Goal: Transaction & Acquisition: Book appointment/travel/reservation

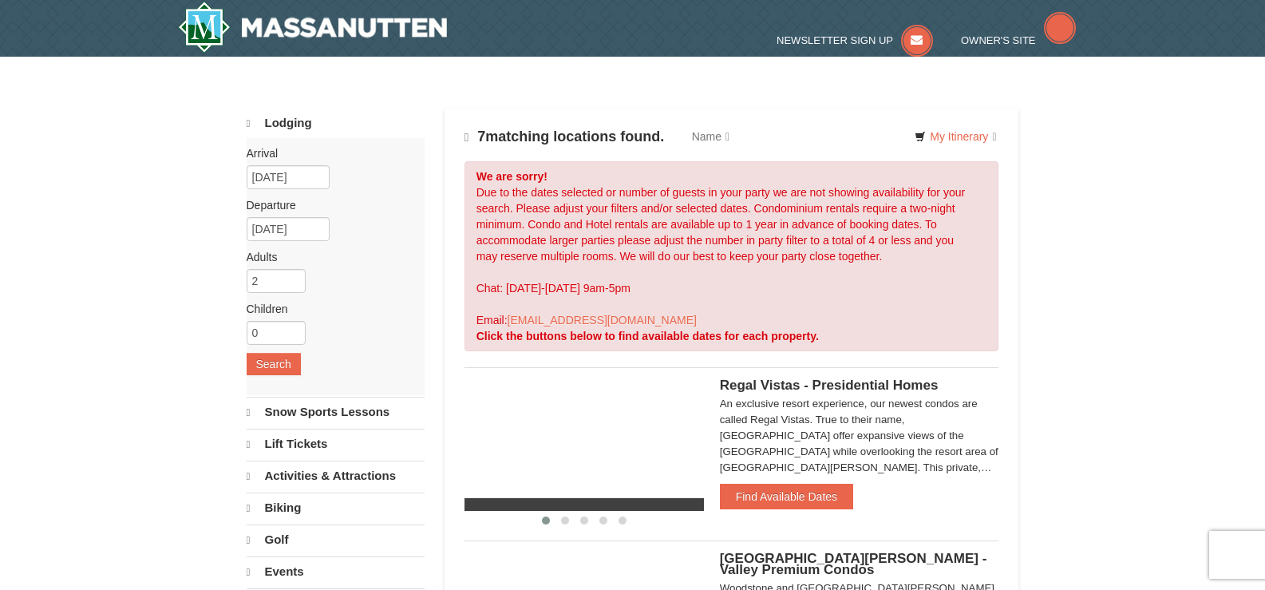
select select "9"
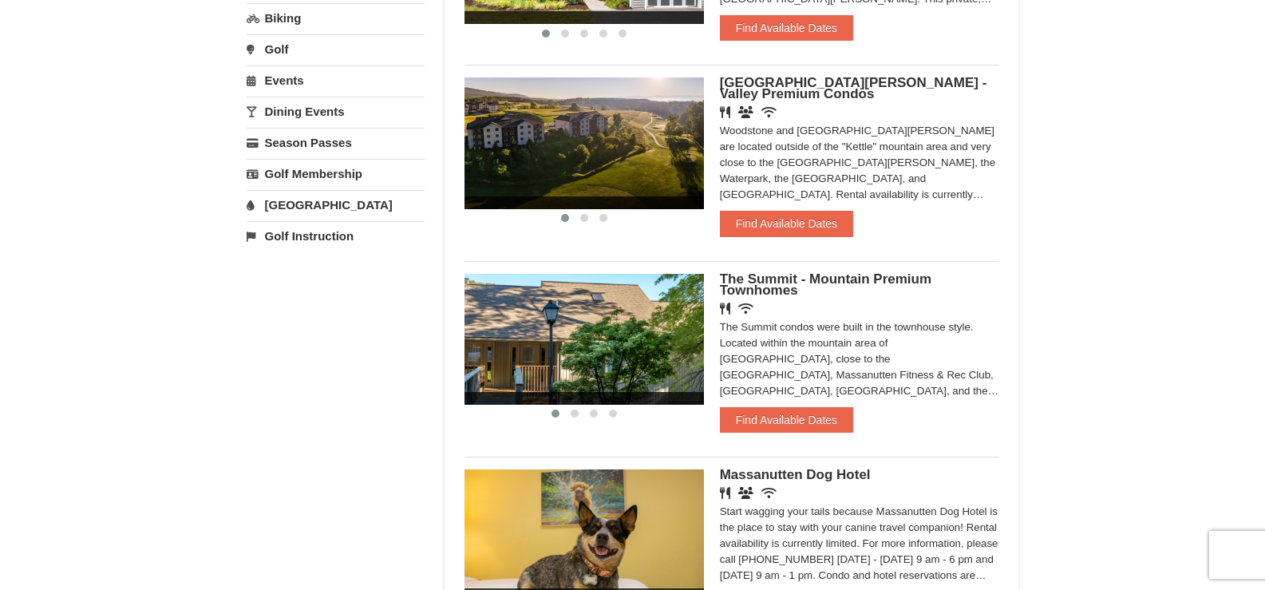
scroll to position [479, 0]
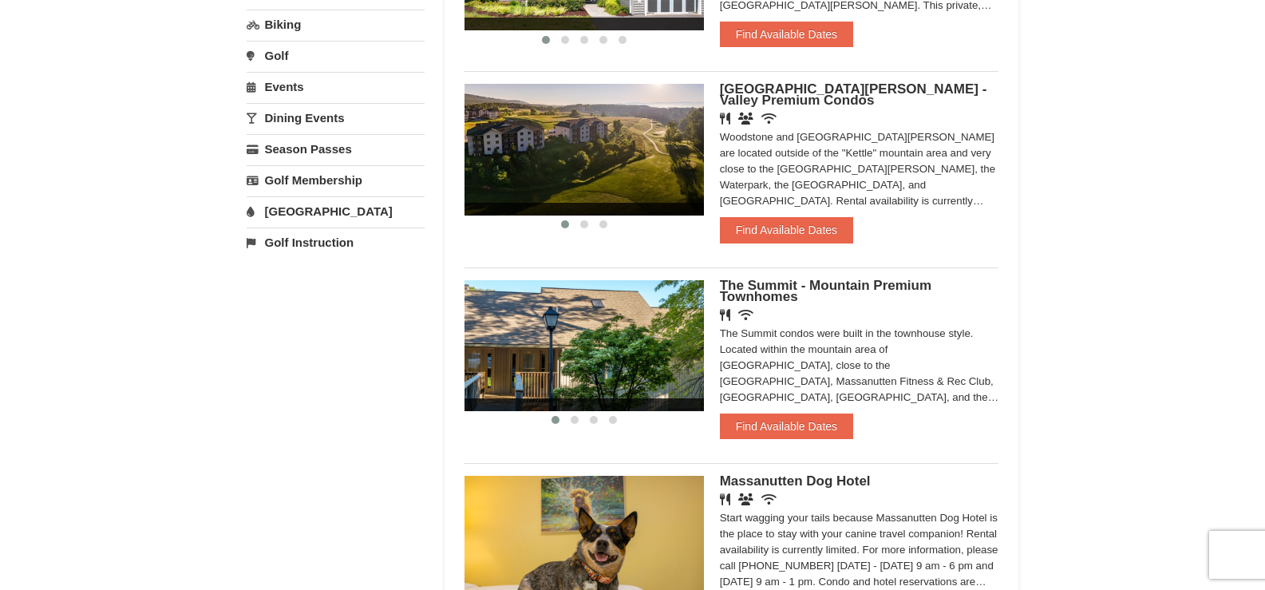
click at [915, 88] on span "Woodstone Meadows - Valley Premium Condos" at bounding box center [853, 94] width 267 height 26
click at [830, 228] on button "Find Available Dates" at bounding box center [786, 230] width 133 height 26
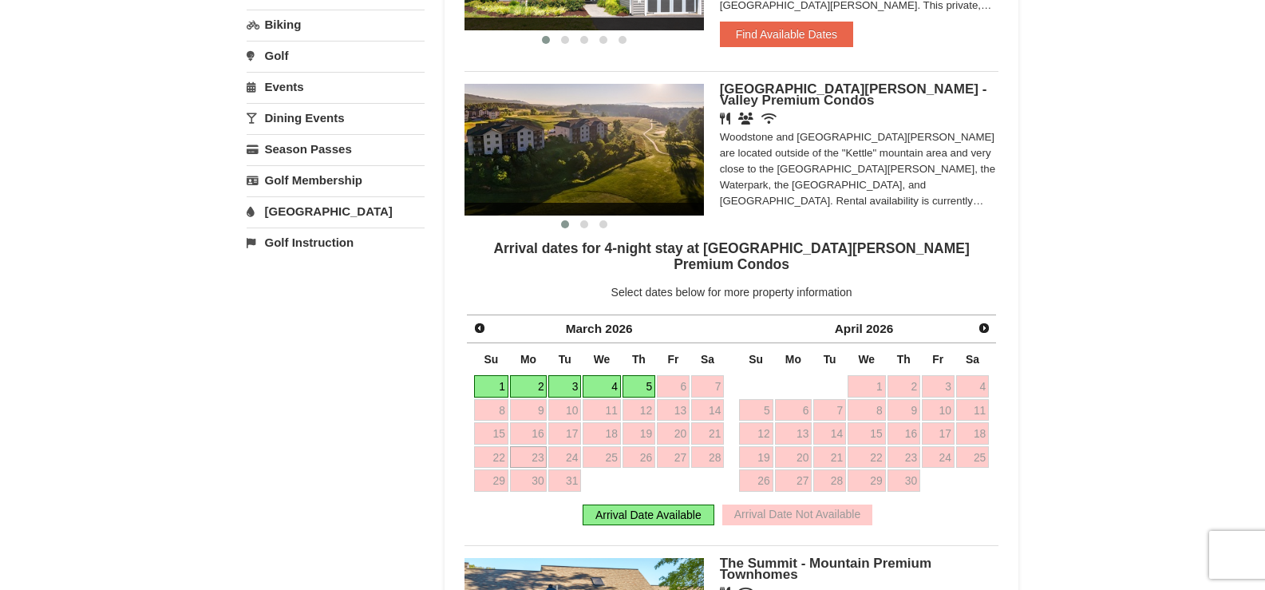
click at [497, 375] on link "1" at bounding box center [491, 386] width 34 height 22
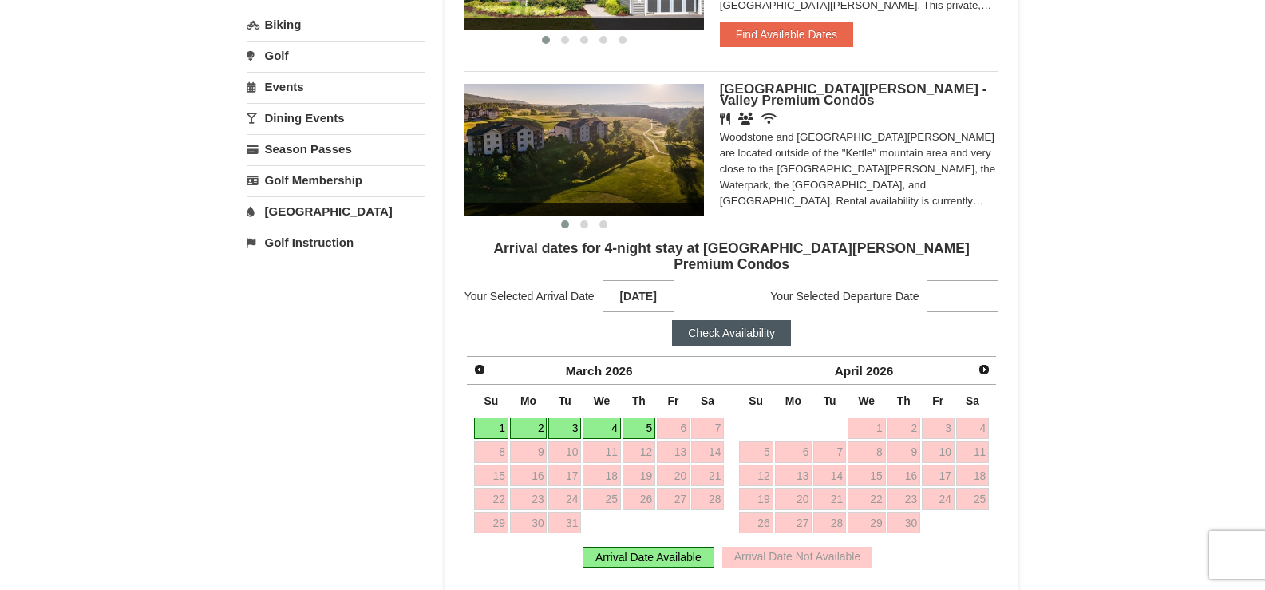
click at [632, 418] on link "5" at bounding box center [639, 429] width 33 height 22
click at [711, 320] on button "Check Availability" at bounding box center [731, 333] width 119 height 26
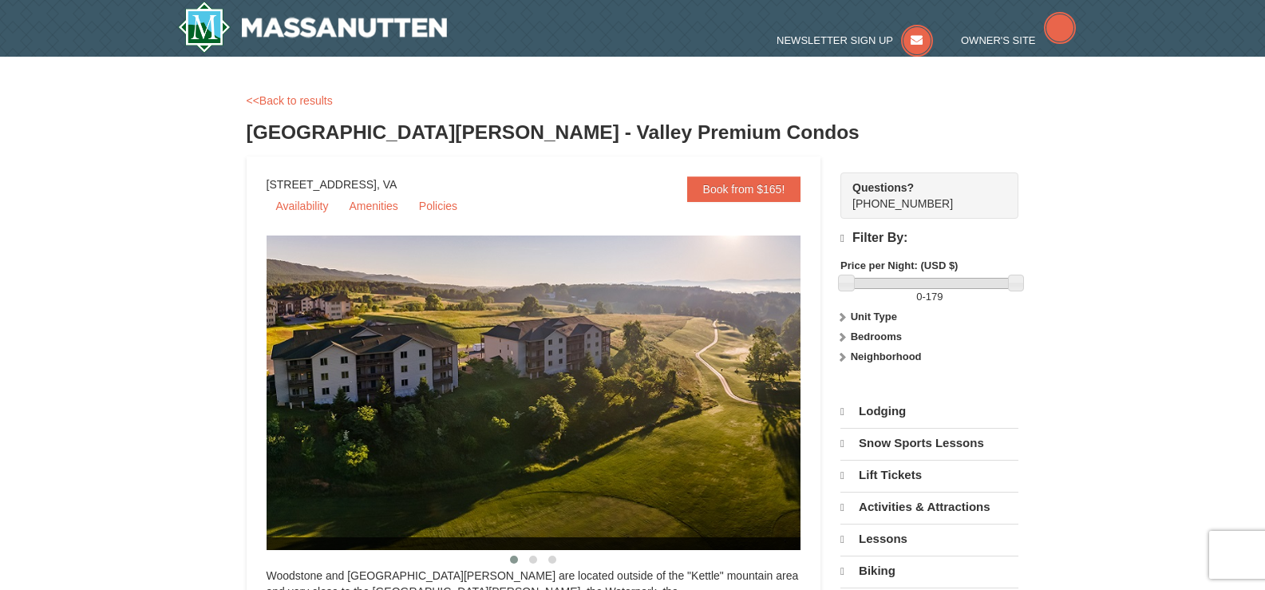
select select "9"
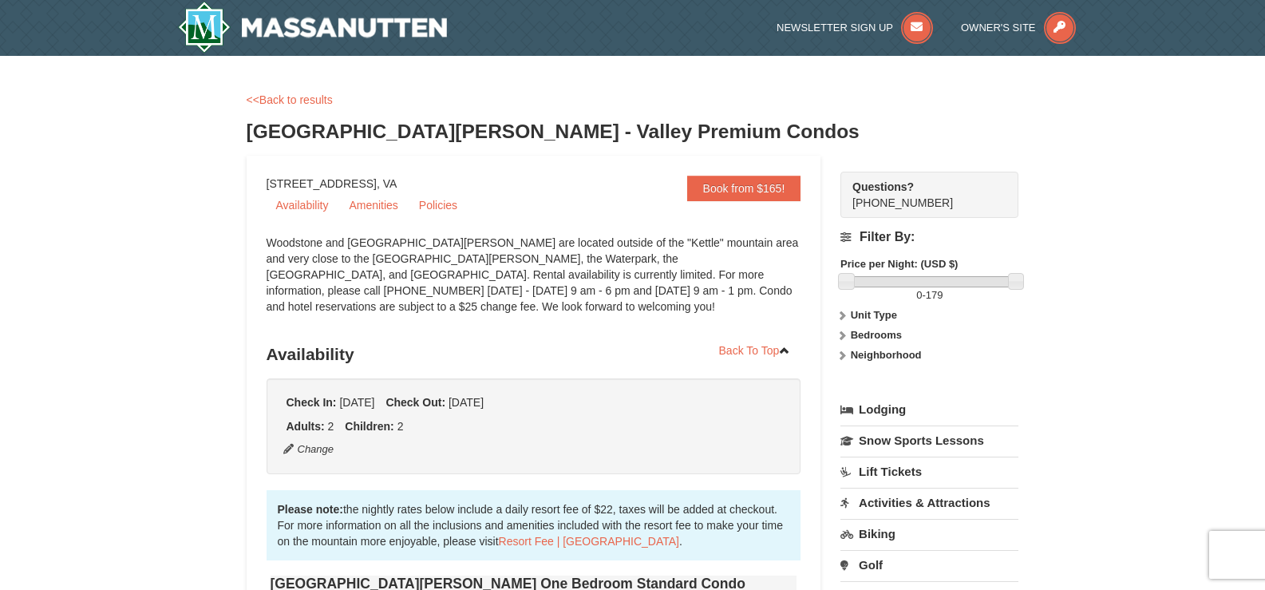
click at [275, 92] on div "<<Back to results" at bounding box center [633, 100] width 773 height 16
click at [277, 97] on link "<<Back to results" at bounding box center [290, 99] width 86 height 13
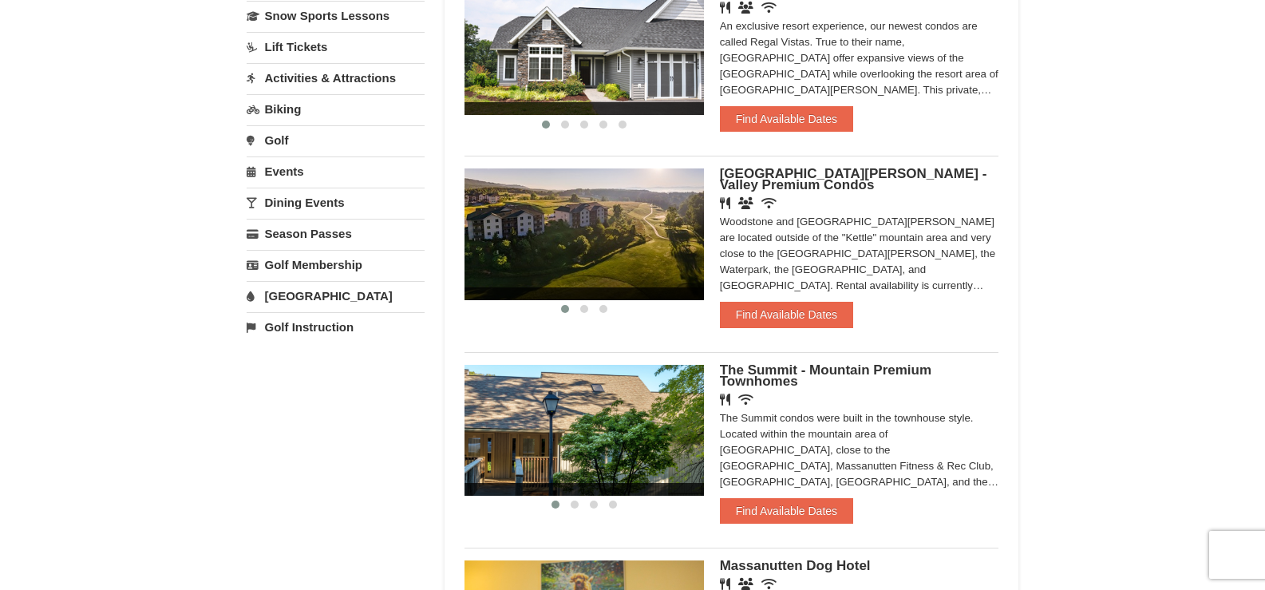
scroll to position [399, 0]
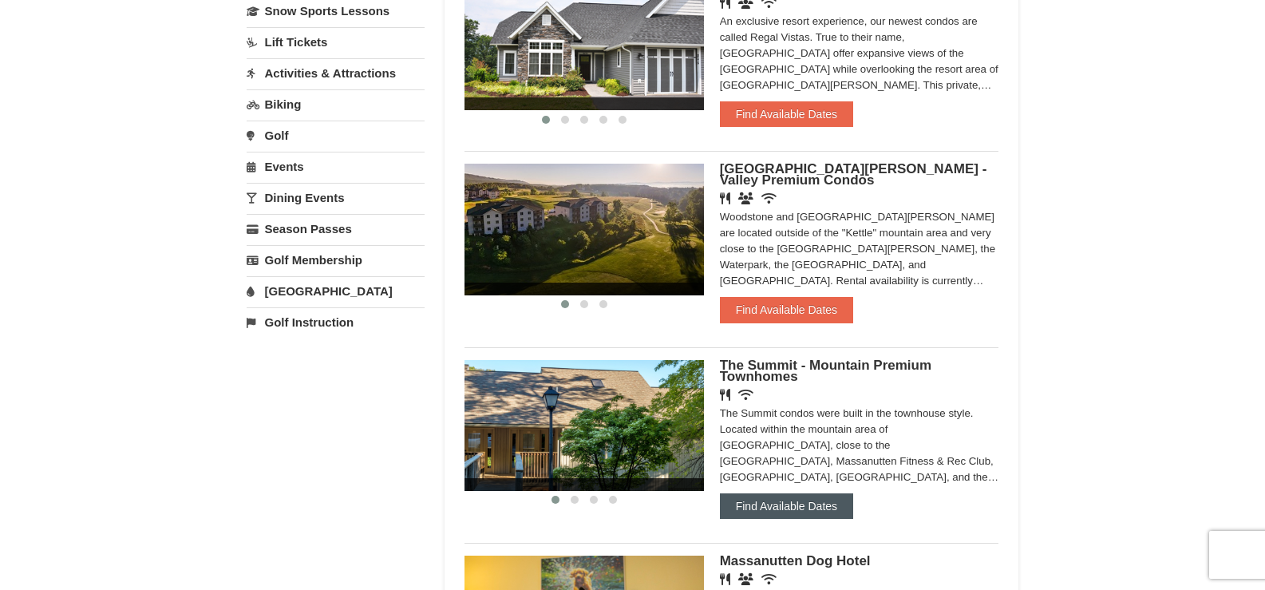
click at [749, 509] on button "Find Available Dates" at bounding box center [786, 506] width 133 height 26
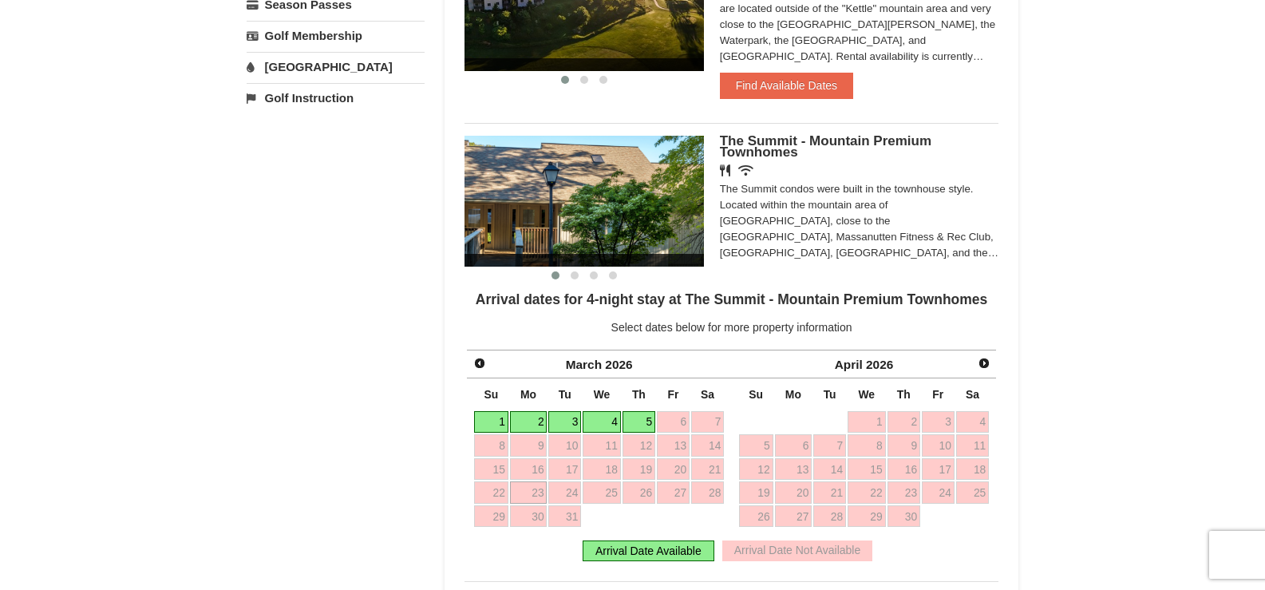
scroll to position [639, 0]
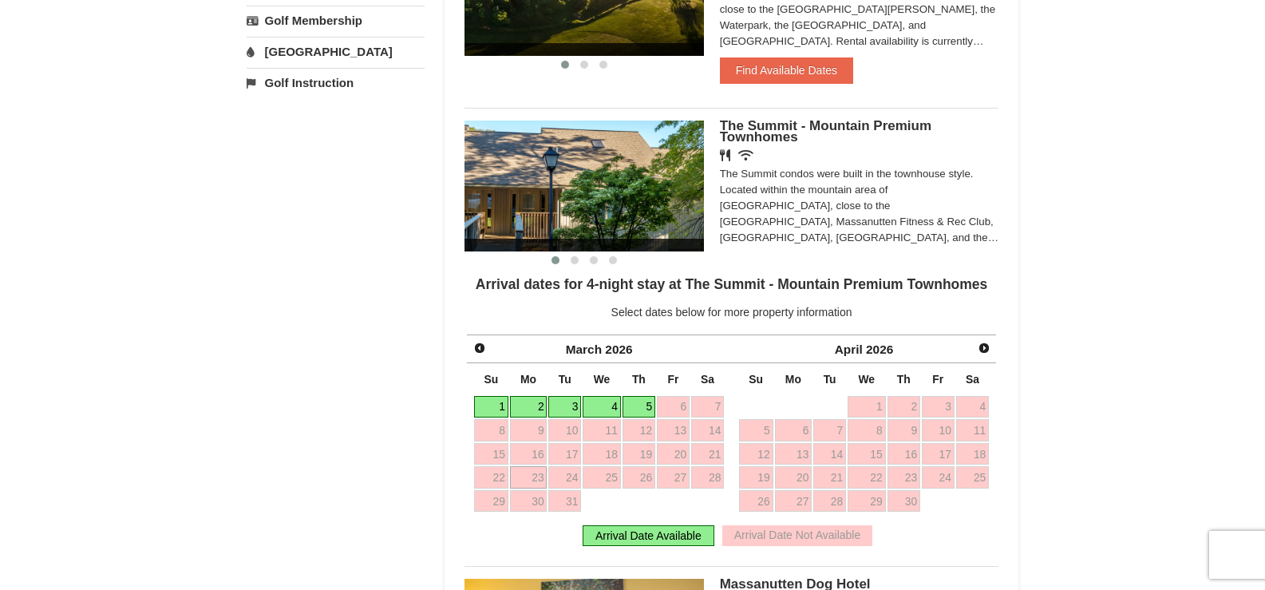
click at [496, 405] on link "1" at bounding box center [491, 407] width 34 height 22
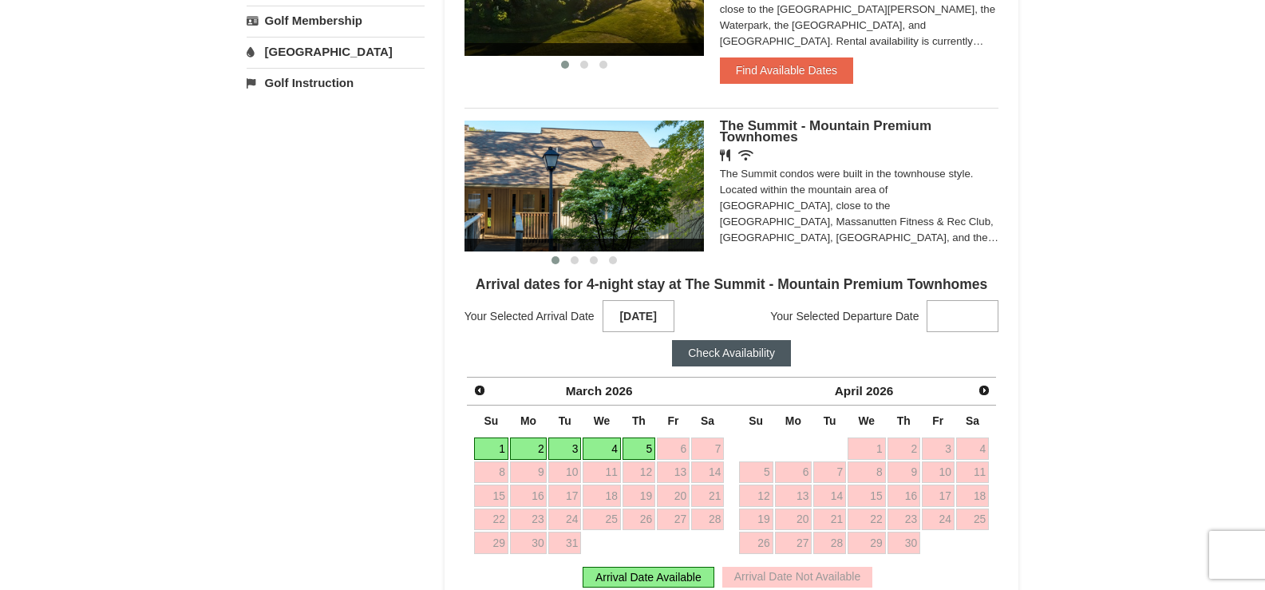
click at [640, 445] on link "5" at bounding box center [639, 449] width 33 height 22
click at [741, 354] on button "Check Availability" at bounding box center [731, 353] width 119 height 26
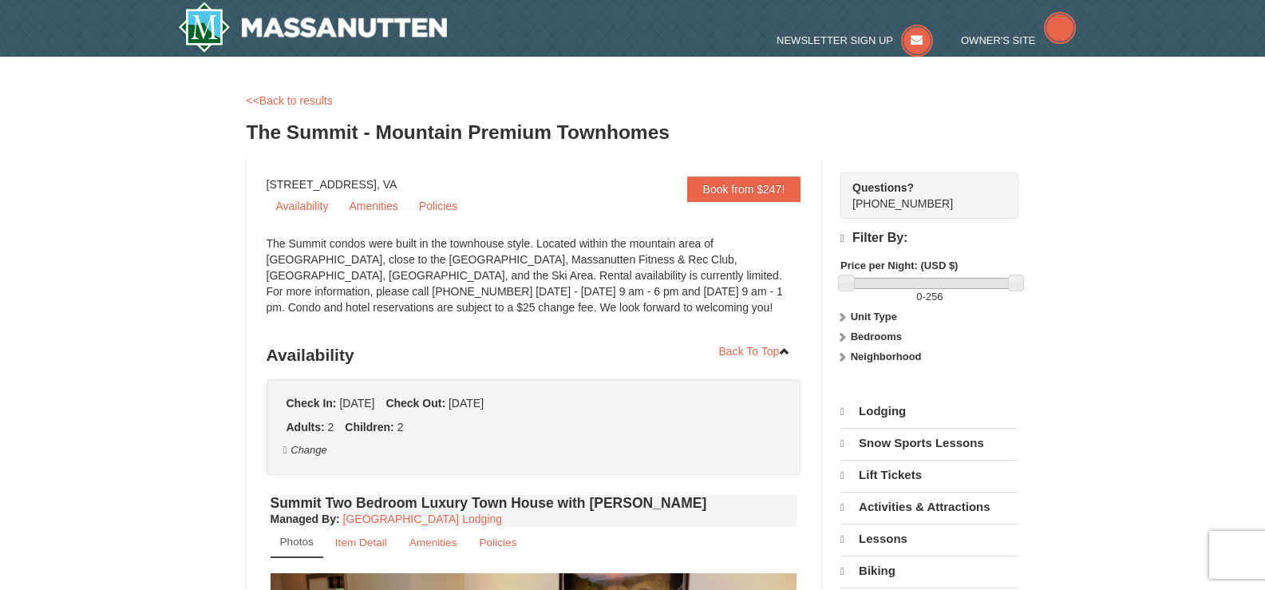
select select "9"
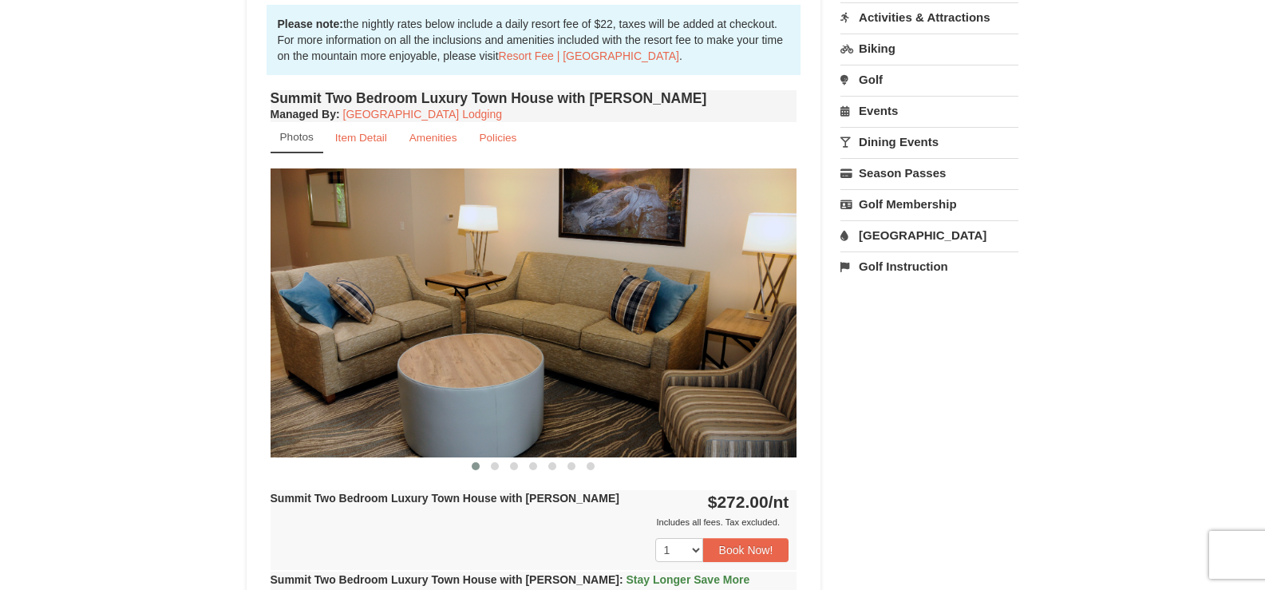
scroll to position [479, 0]
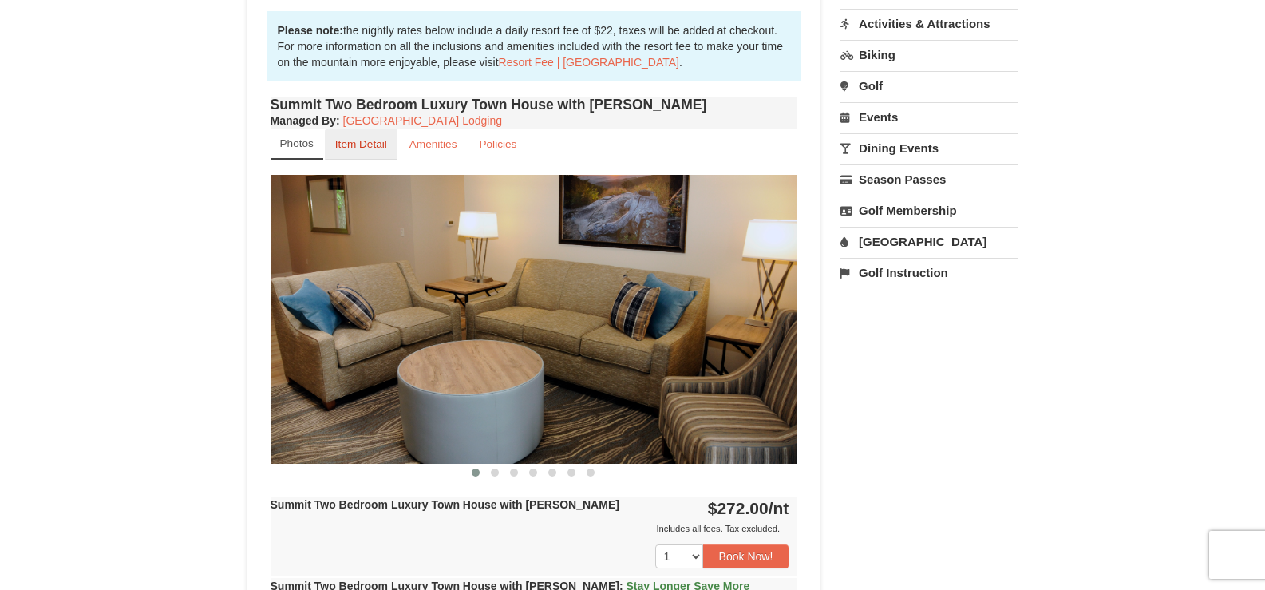
click at [386, 144] on small "Item Detail" at bounding box center [361, 144] width 52 height 12
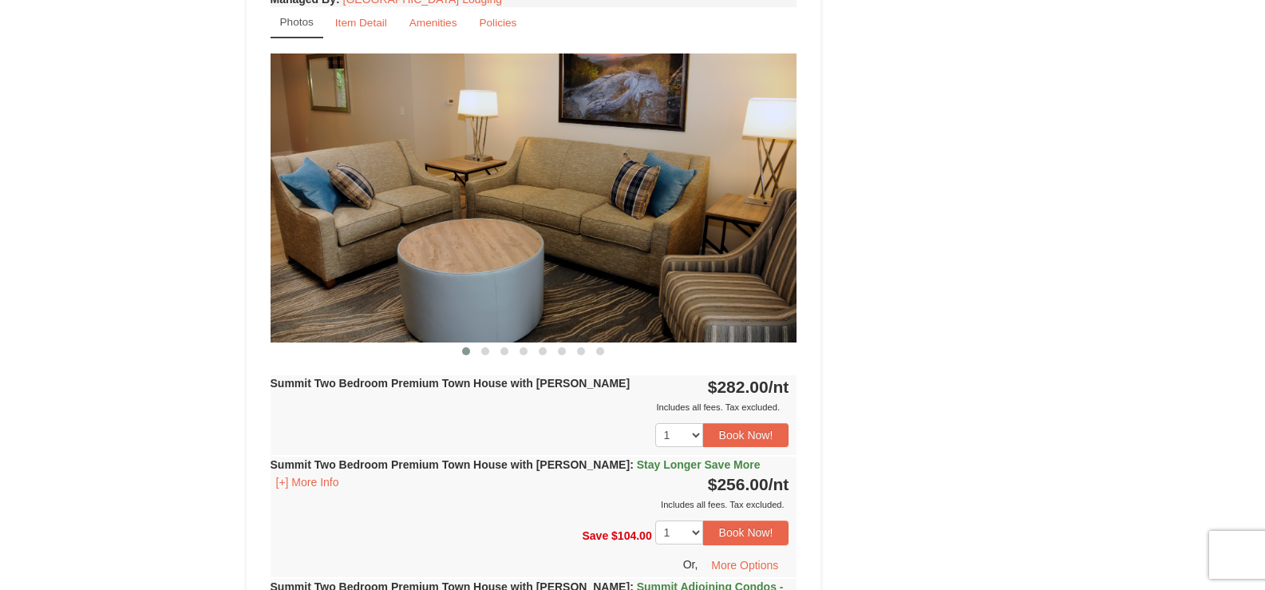
scroll to position [1118, 0]
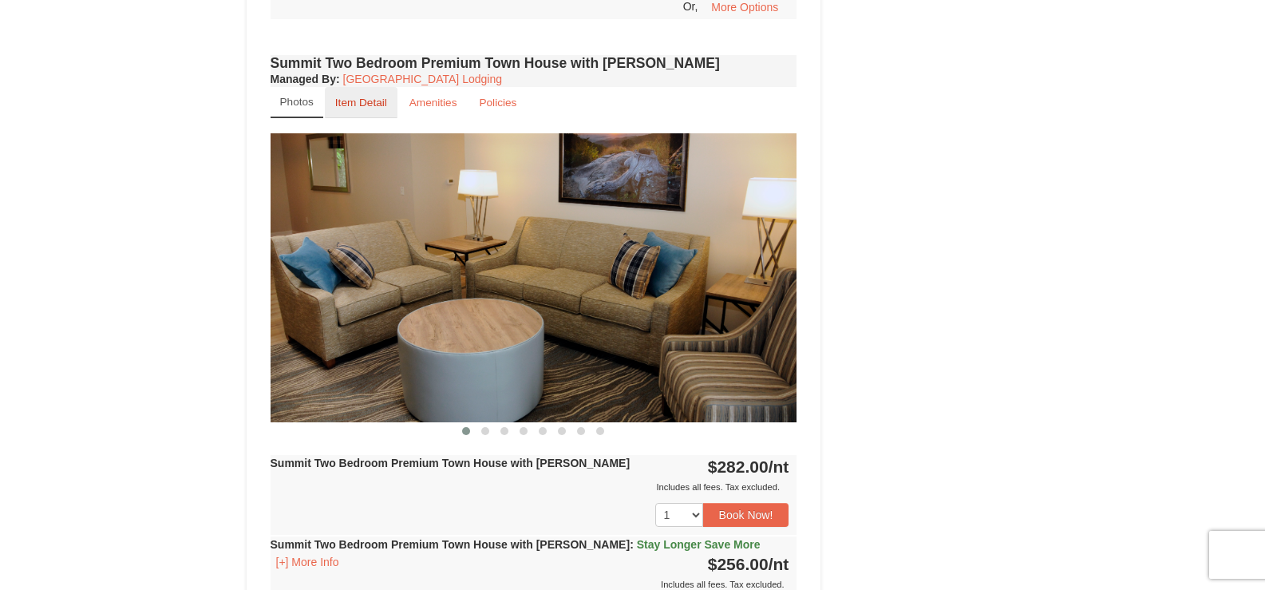
click at [362, 97] on small "Item Detail" at bounding box center [361, 103] width 52 height 12
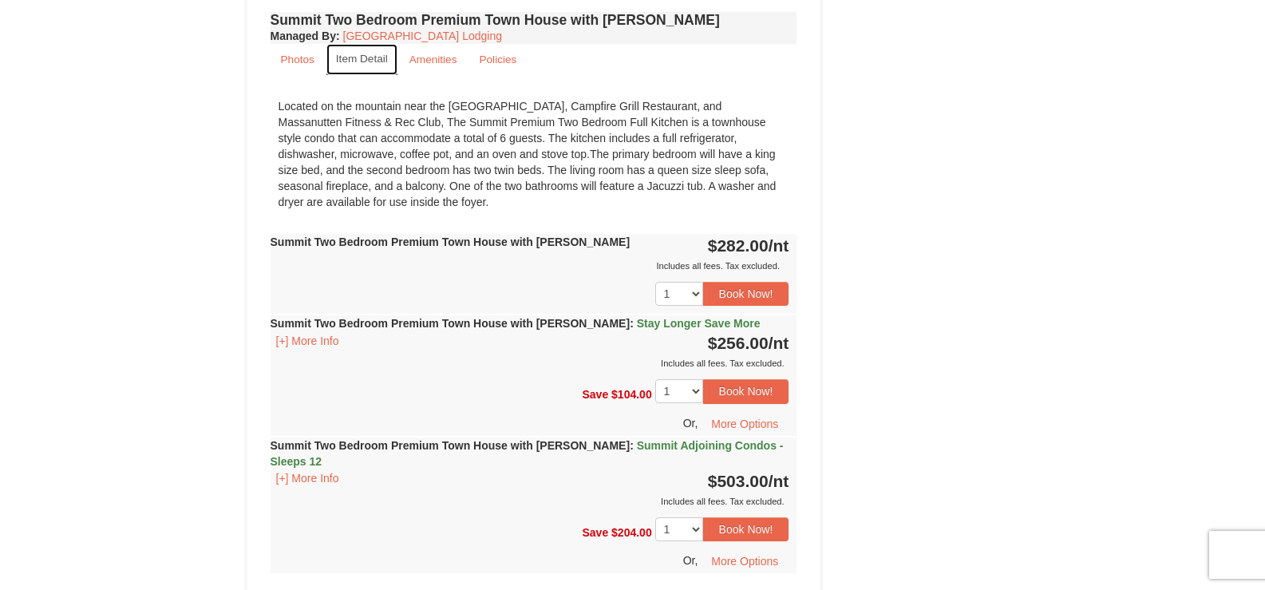
scroll to position [1198, 0]
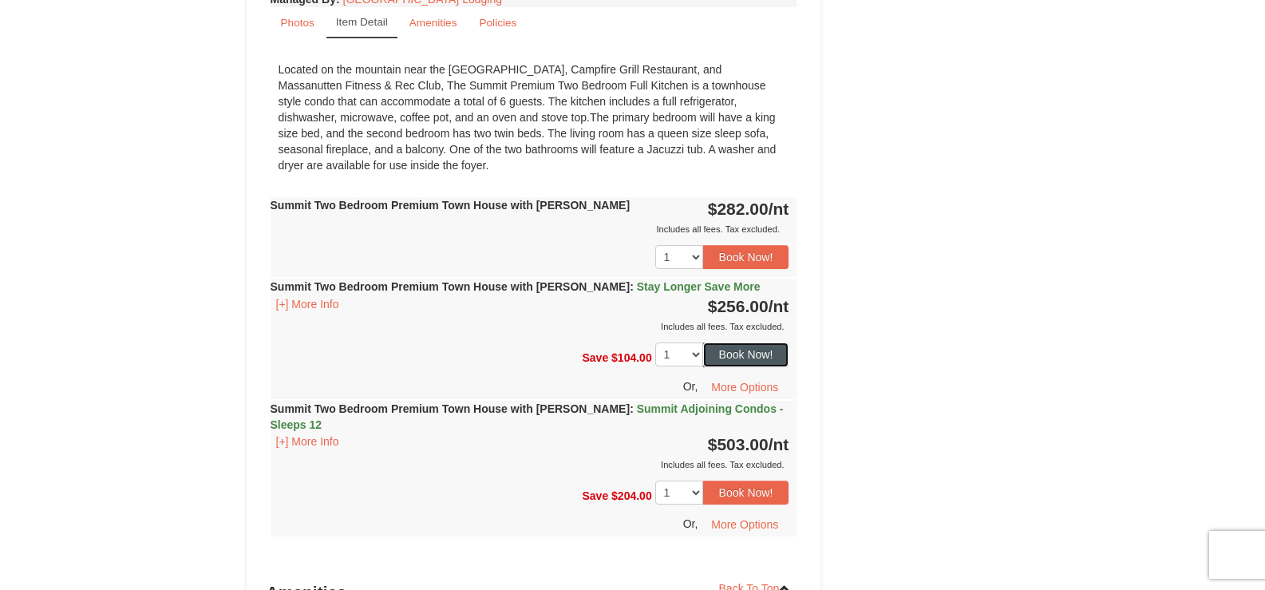
click at [743, 343] on button "Book Now!" at bounding box center [746, 355] width 86 height 24
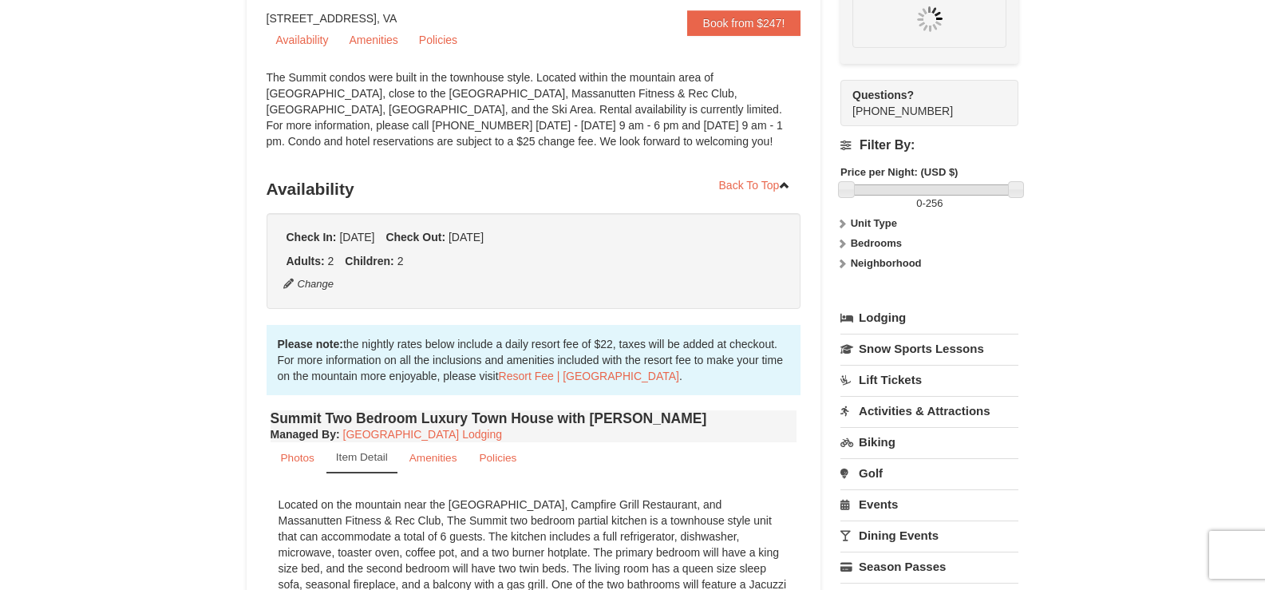
scroll to position [156, 0]
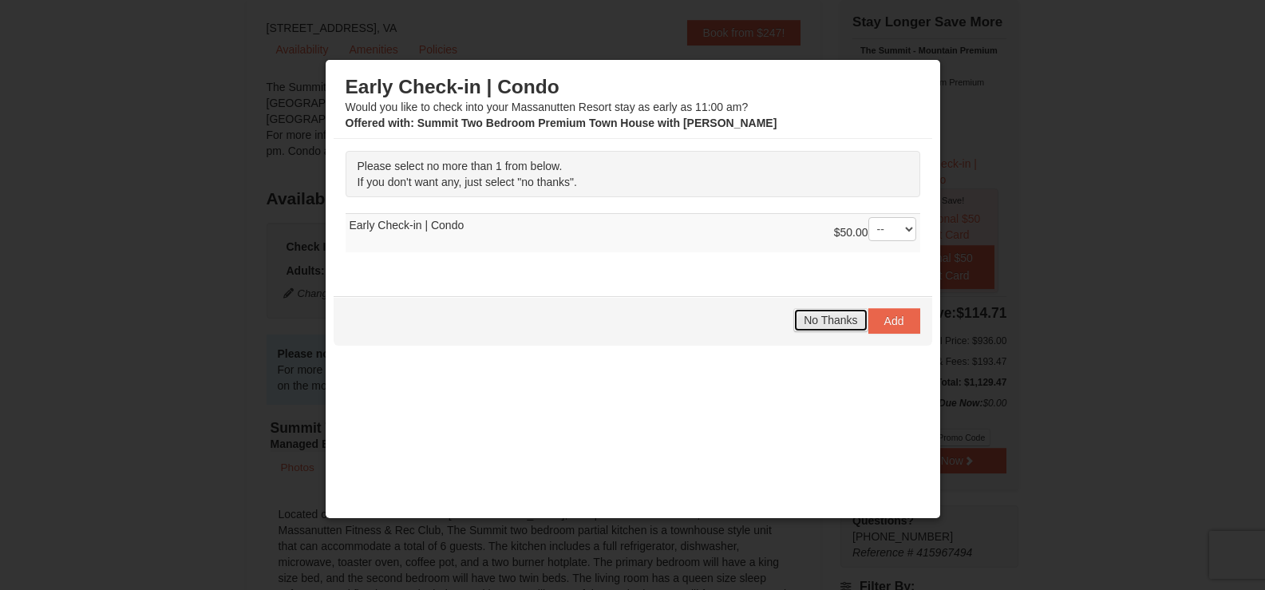
click at [821, 325] on span "No Thanks" at bounding box center [830, 320] width 53 height 13
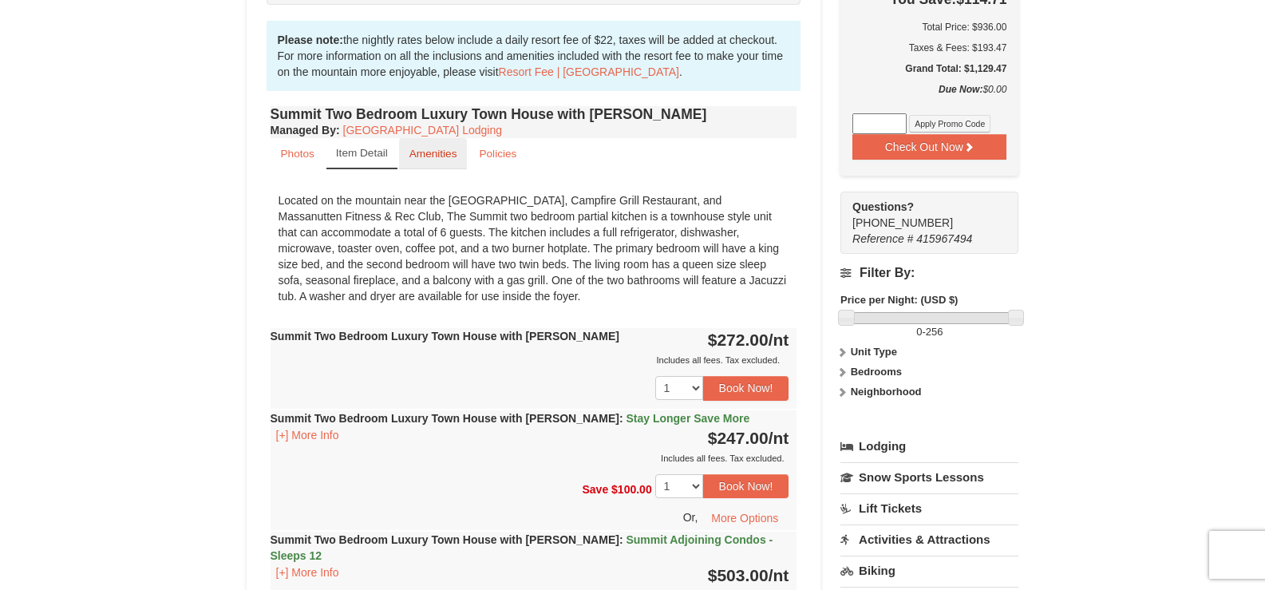
scroll to position [395, 0]
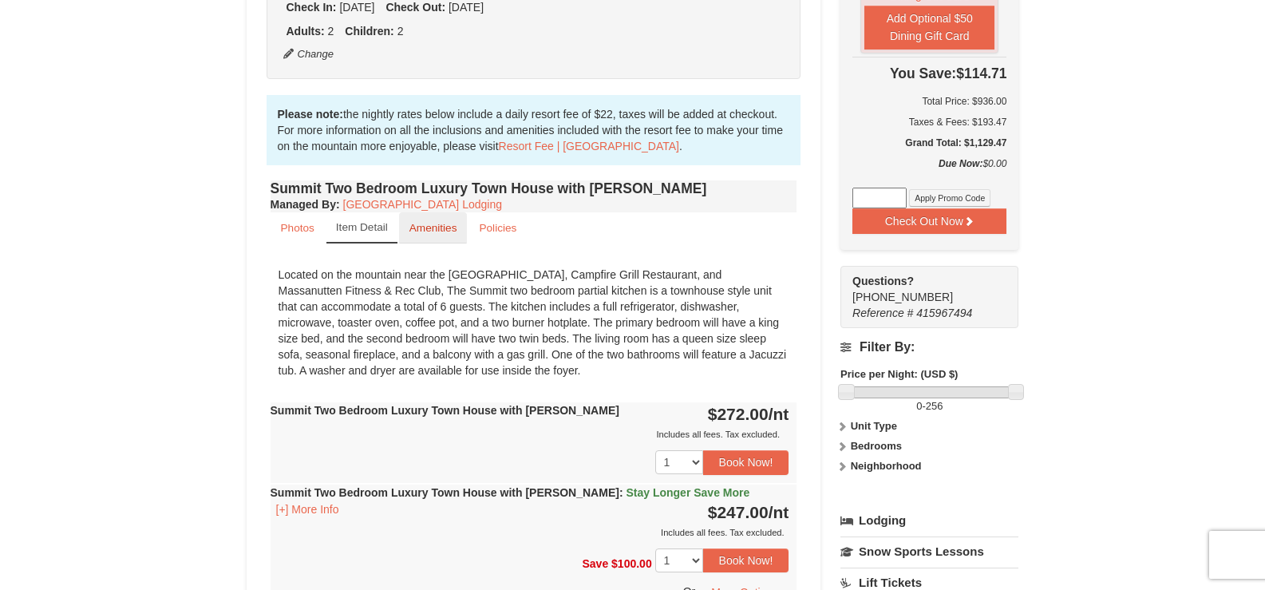
click at [419, 222] on small "Amenities" at bounding box center [434, 228] width 48 height 12
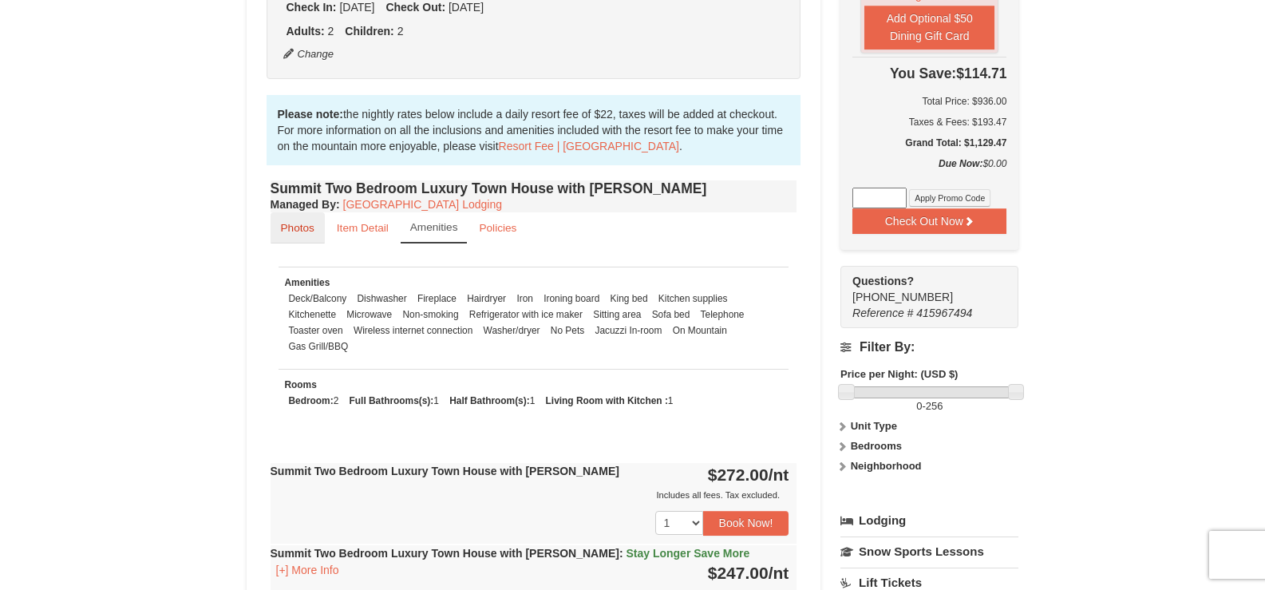
click at [319, 236] on link "Photos" at bounding box center [298, 227] width 54 height 31
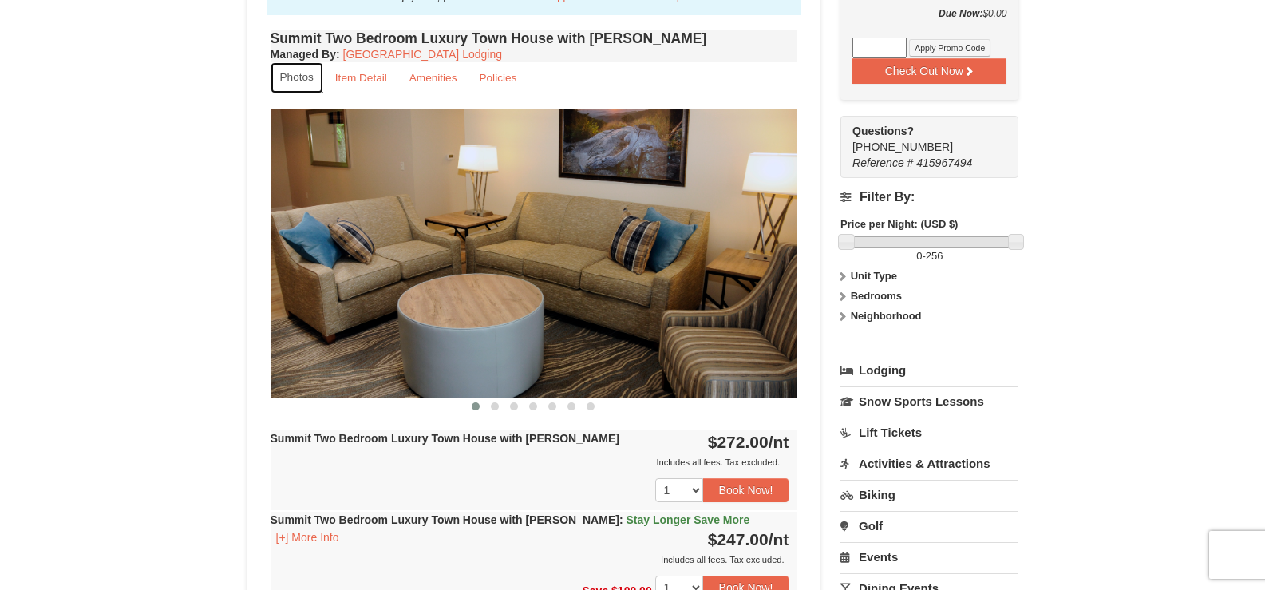
scroll to position [555, 0]
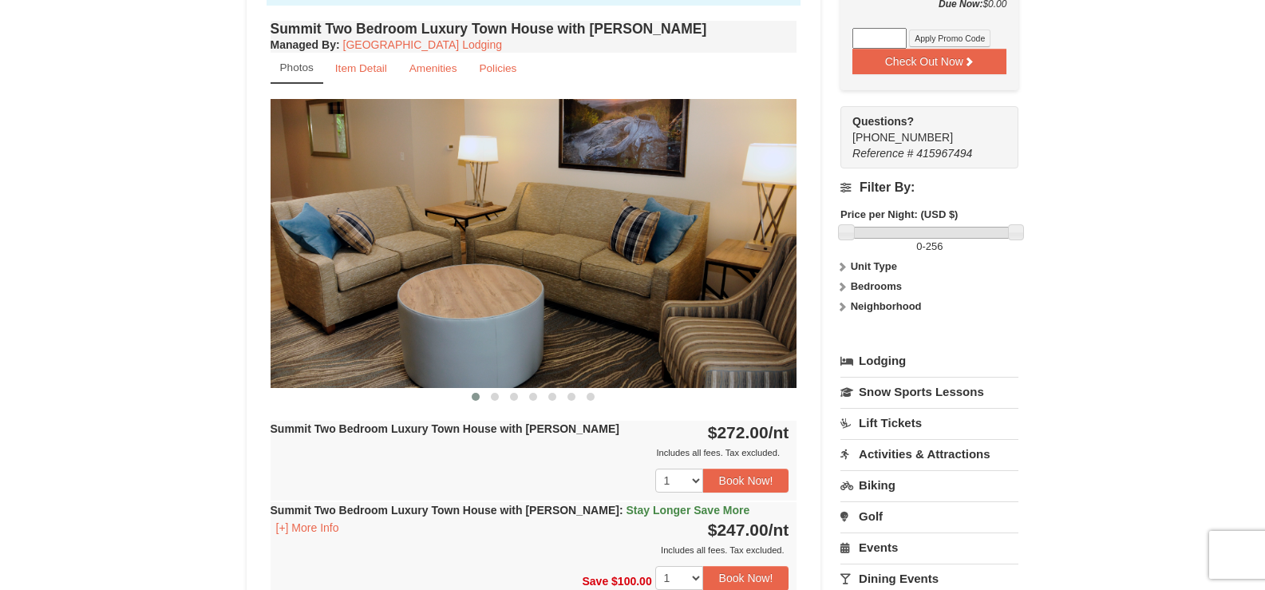
click at [711, 319] on img at bounding box center [534, 243] width 527 height 288
click at [498, 398] on span at bounding box center [495, 397] width 8 height 8
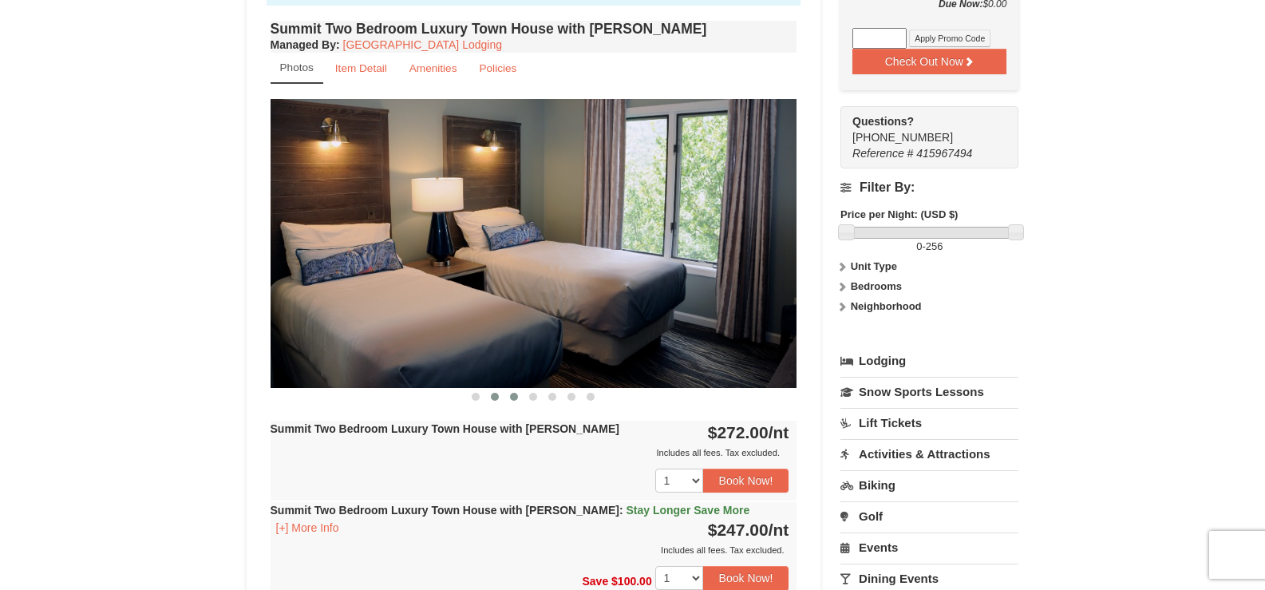
click at [506, 397] on button at bounding box center [514, 397] width 19 height 16
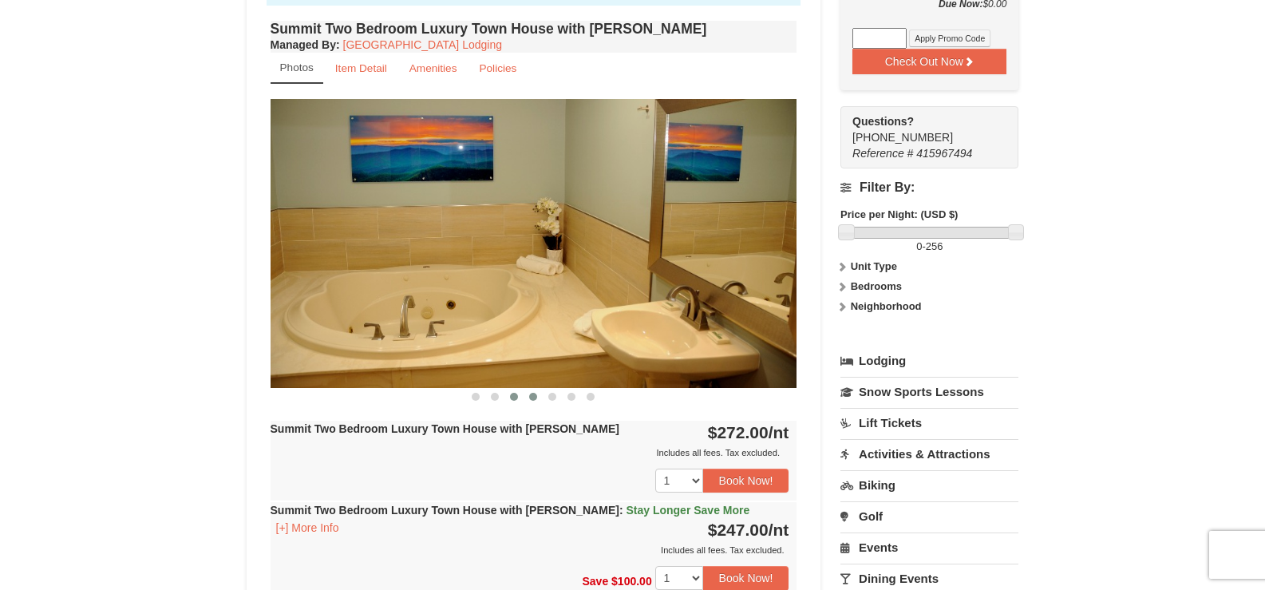
click at [533, 399] on span at bounding box center [533, 397] width 8 height 8
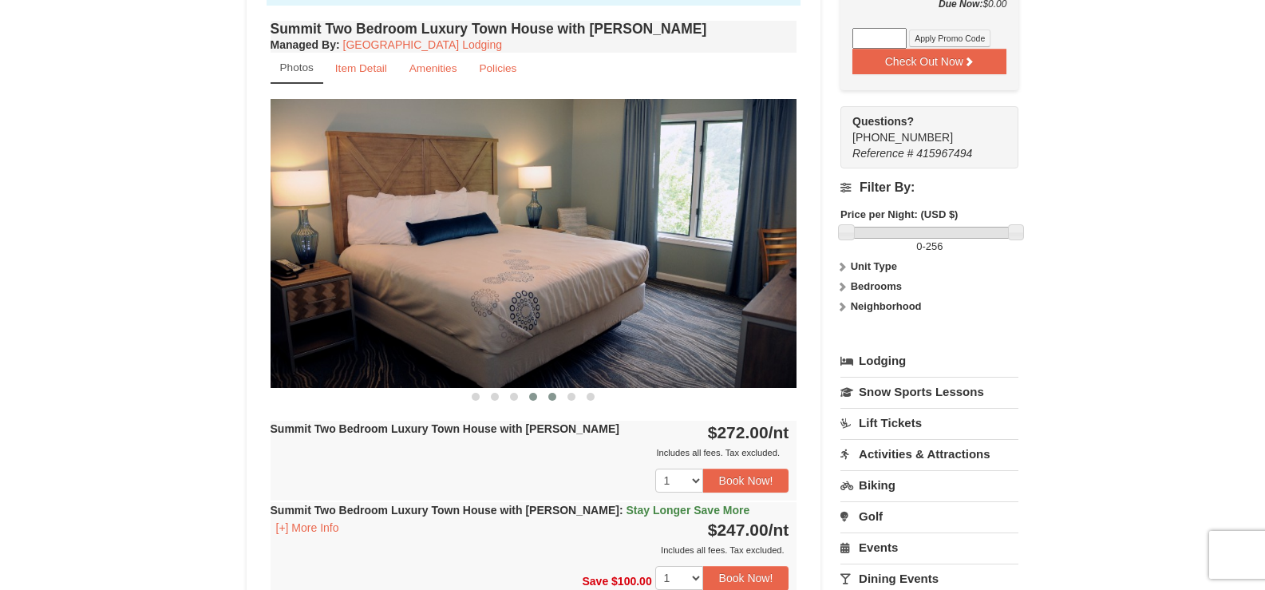
click at [549, 398] on span at bounding box center [553, 397] width 8 height 8
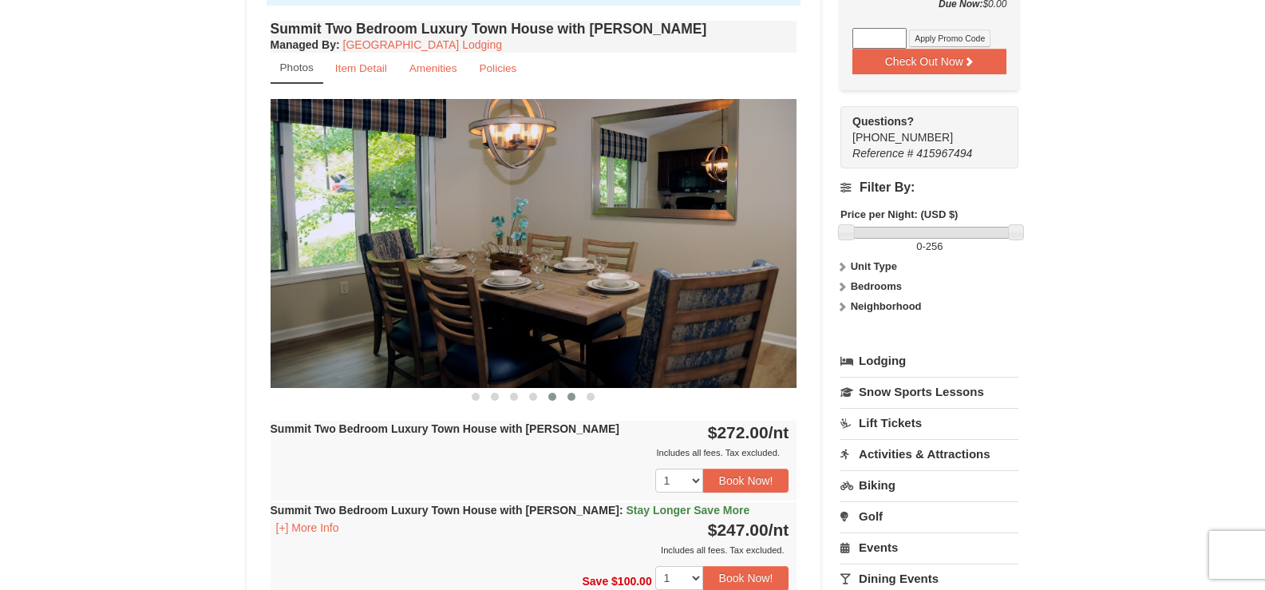
click at [567, 398] on button at bounding box center [571, 397] width 19 height 16
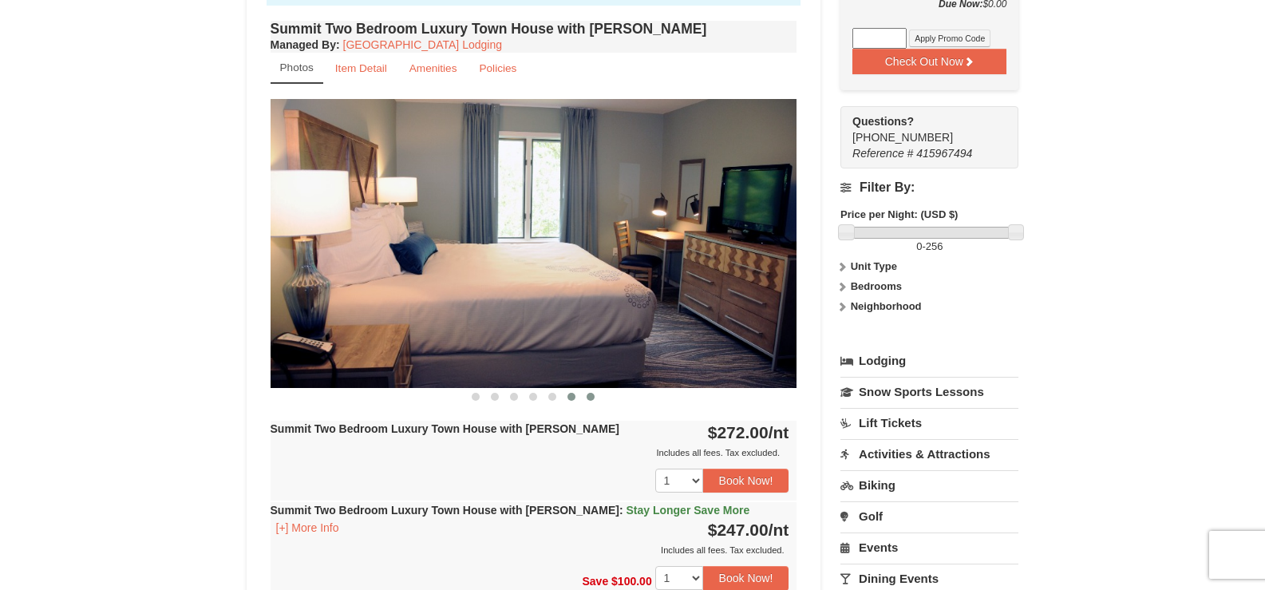
click at [583, 397] on button at bounding box center [590, 397] width 19 height 16
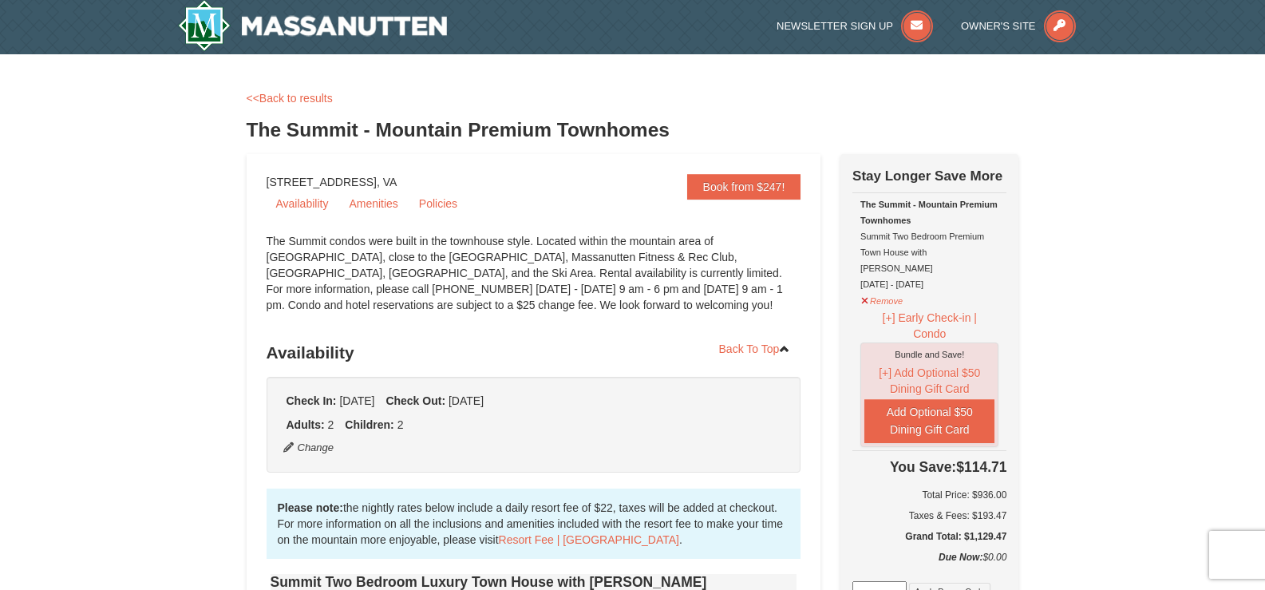
scroll to position [0, 0]
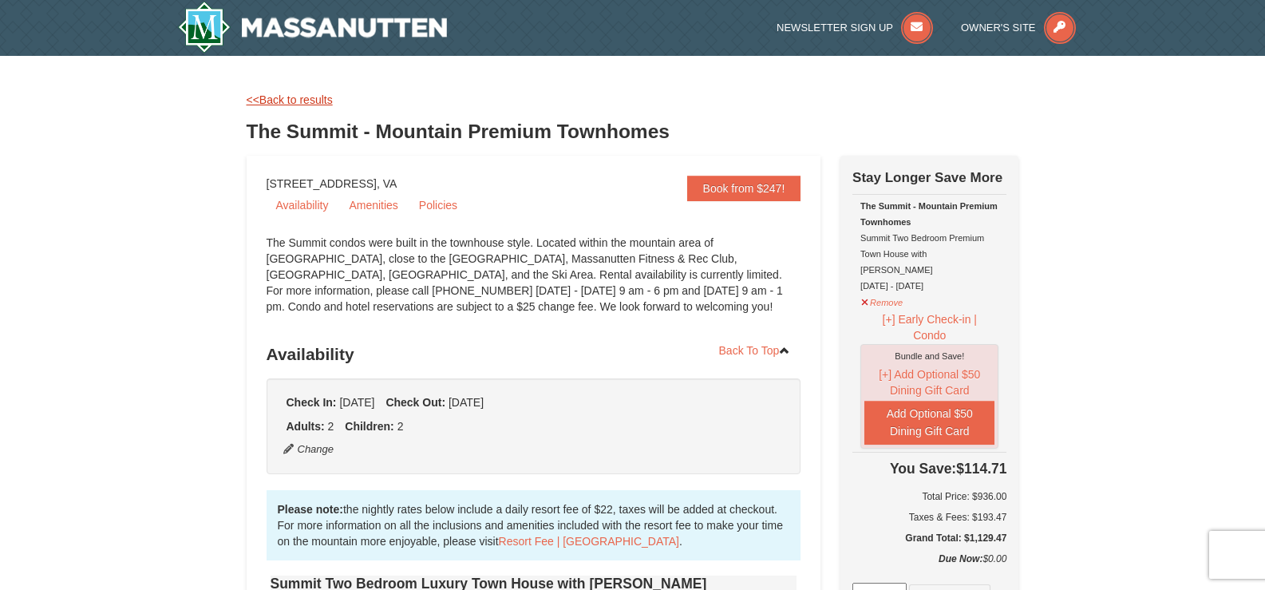
click at [306, 97] on link "<<Back to results" at bounding box center [290, 99] width 86 height 13
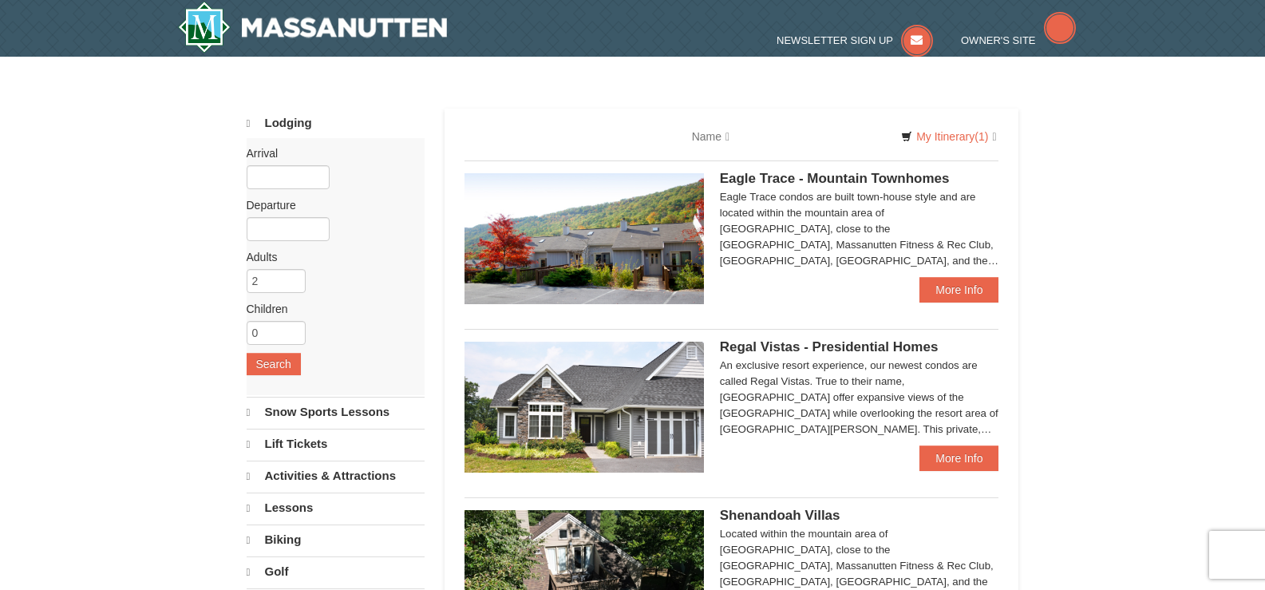
select select "9"
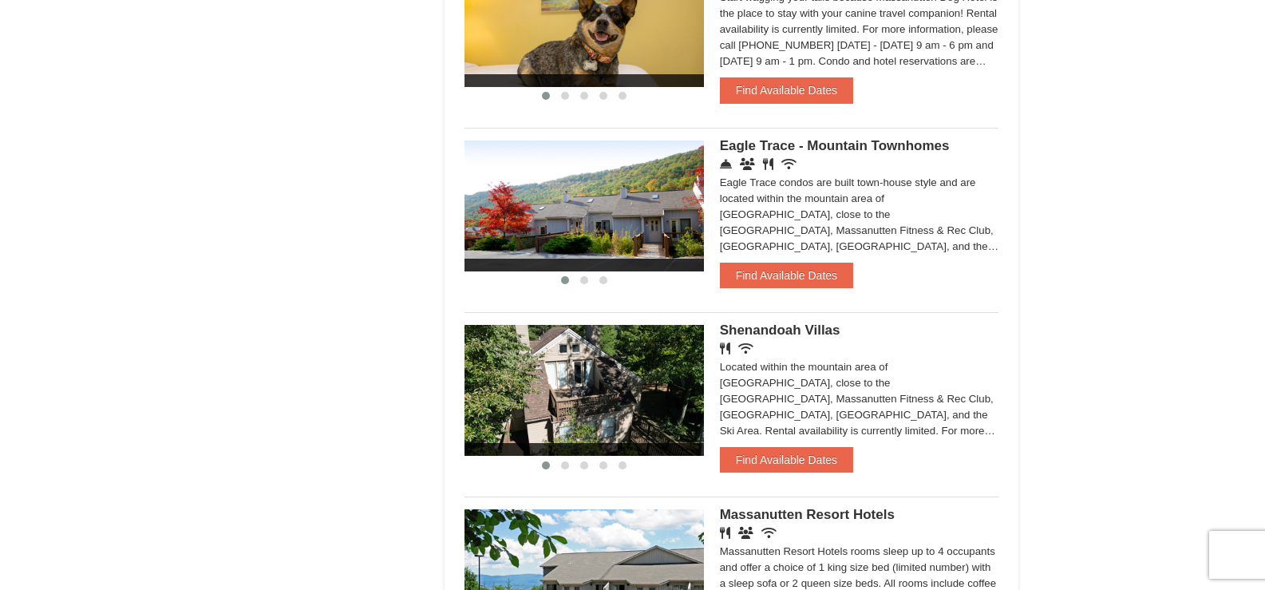
scroll to position [1038, 0]
